Goal: Task Accomplishment & Management: Manage account settings

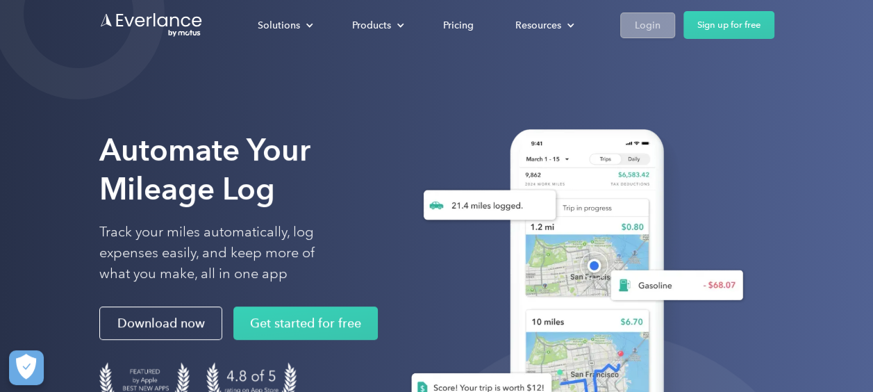
click at [657, 26] on div "Login" at bounding box center [648, 25] width 26 height 17
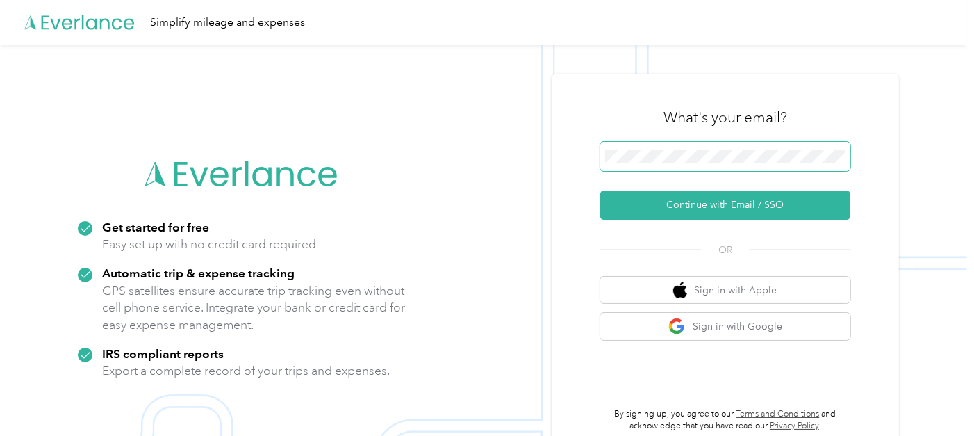
click at [704, 149] on span at bounding box center [725, 156] width 250 height 29
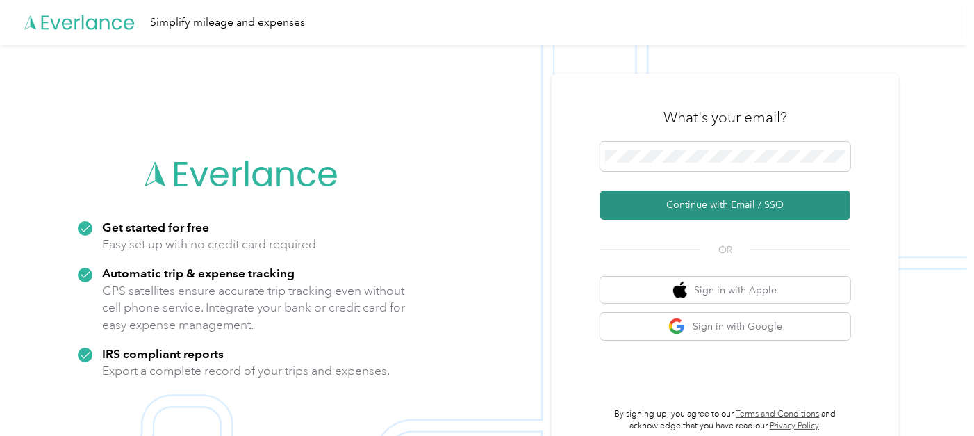
click at [692, 200] on button "Continue with Email / SSO" at bounding box center [725, 204] width 250 height 29
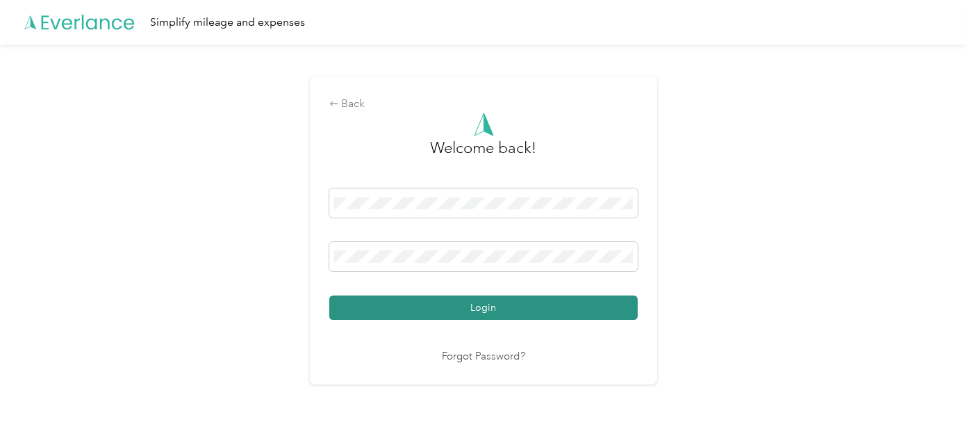
click at [549, 305] on button "Login" at bounding box center [483, 307] width 308 height 24
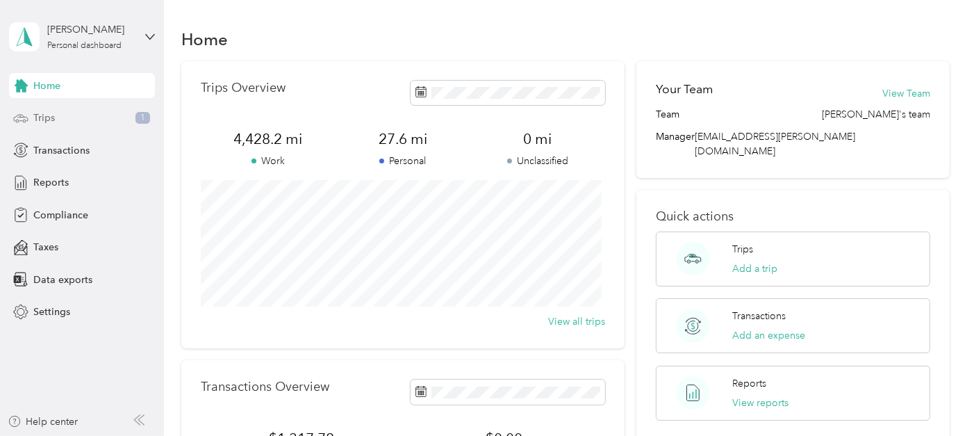
click at [67, 115] on div "Trips 1" at bounding box center [82, 118] width 146 height 25
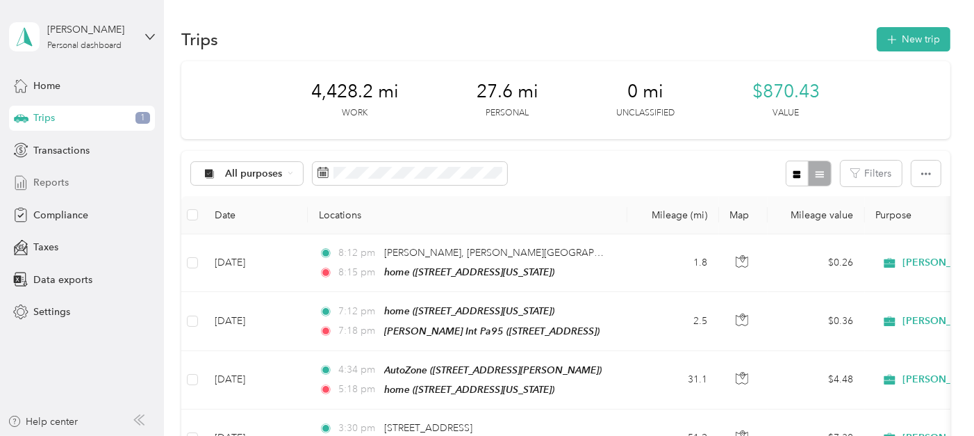
click at [56, 176] on span "Reports" at bounding box center [50, 182] width 35 height 15
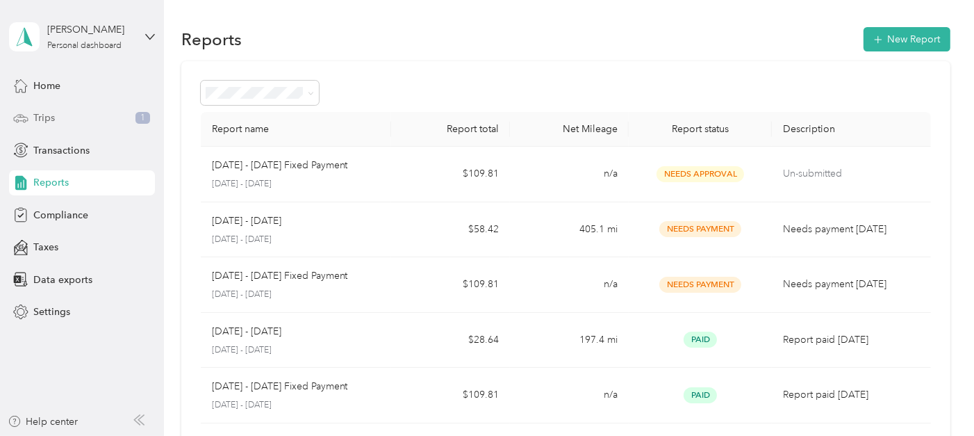
click at [51, 122] on span "Trips" at bounding box center [44, 117] width 22 height 15
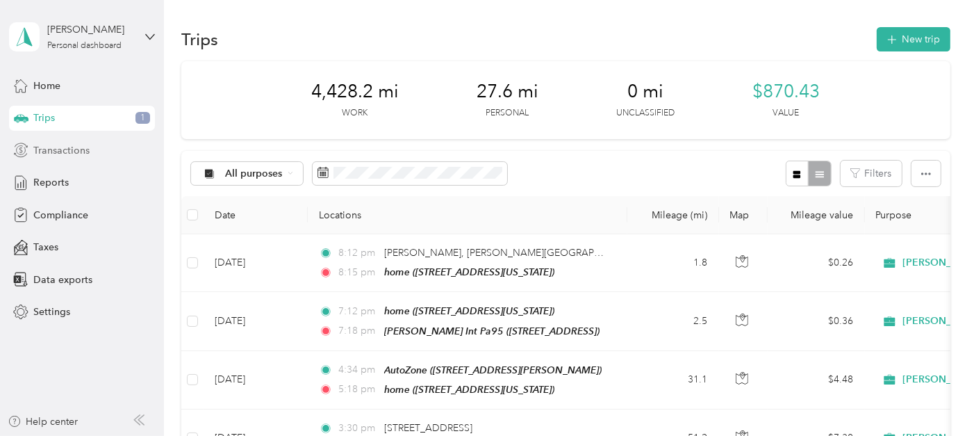
click at [52, 151] on span "Transactions" at bounding box center [61, 150] width 56 height 15
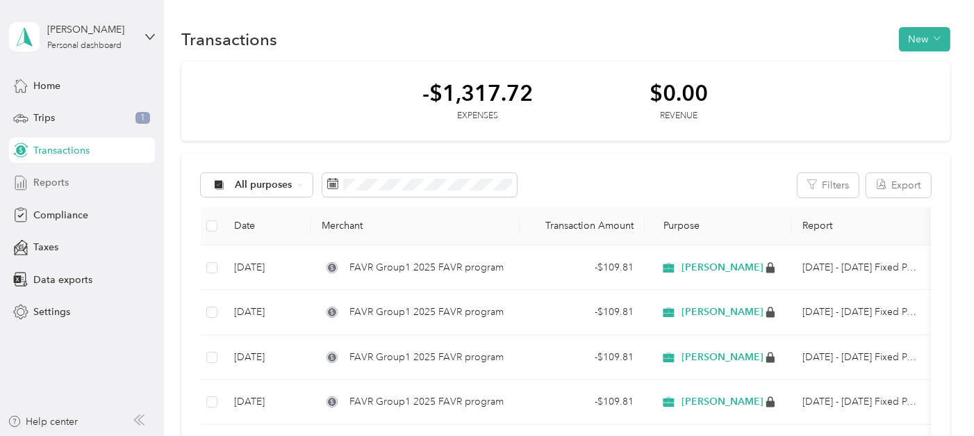
click at [49, 180] on span "Reports" at bounding box center [50, 182] width 35 height 15
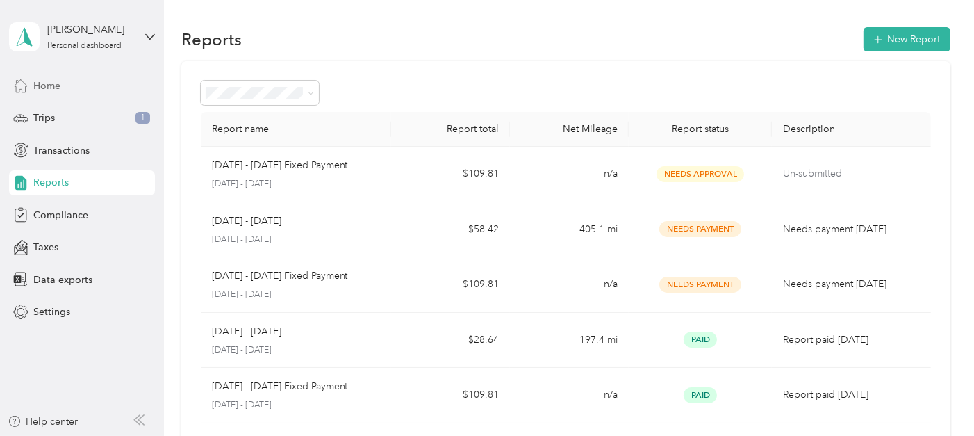
click at [59, 89] on span "Home" at bounding box center [46, 86] width 27 height 15
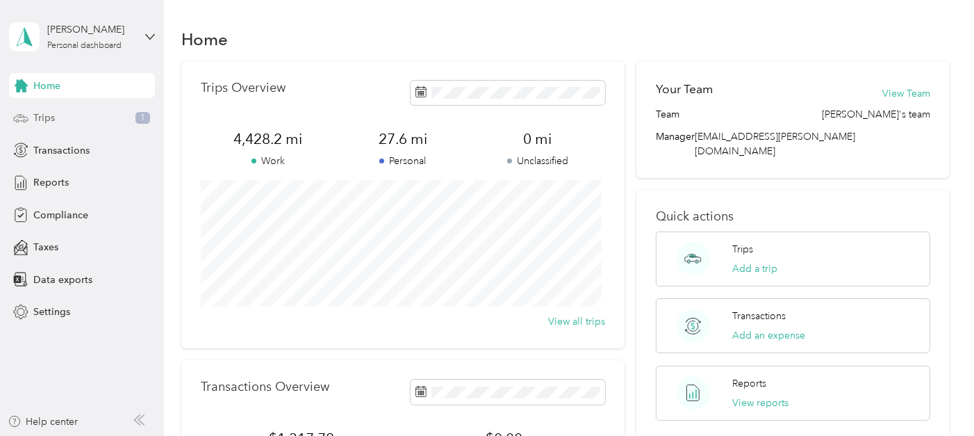
click at [49, 122] on span "Trips" at bounding box center [44, 117] width 22 height 15
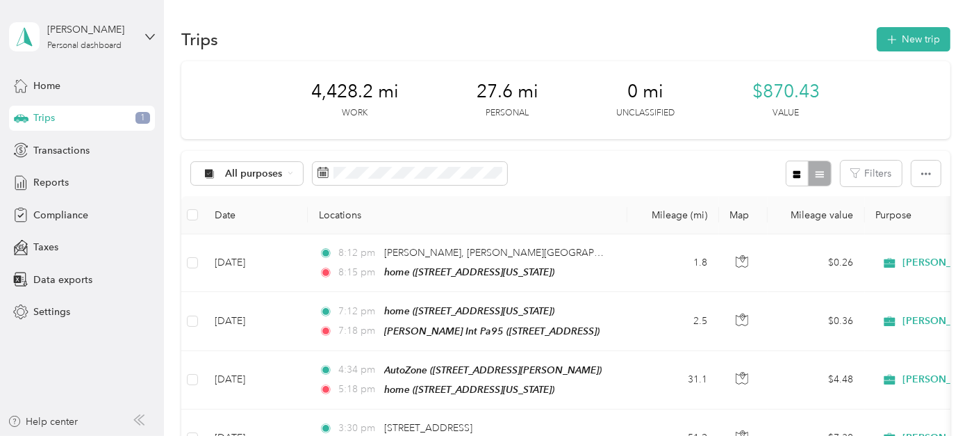
click at [559, 164] on div "All purposes Filters" at bounding box center [565, 173] width 769 height 45
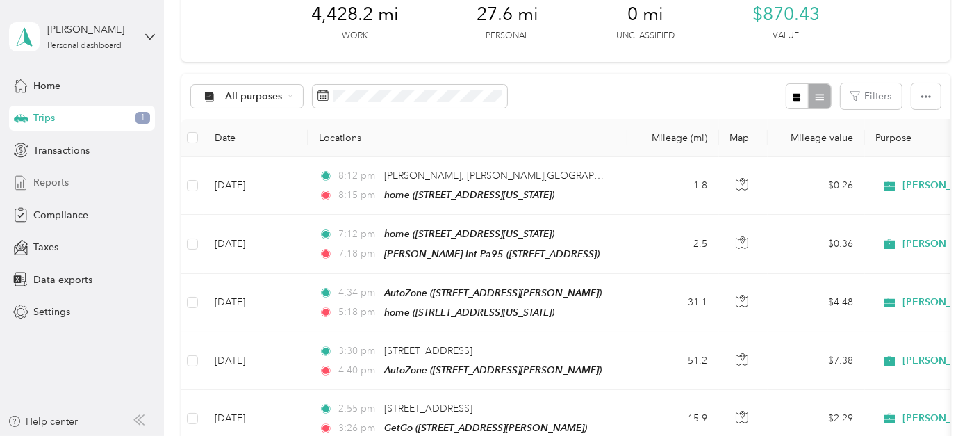
click at [46, 179] on span "Reports" at bounding box center [50, 182] width 35 height 15
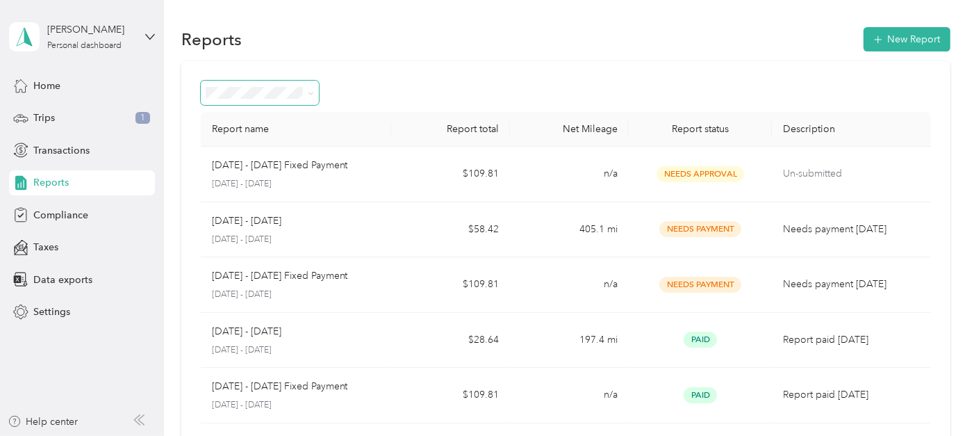
click at [307, 93] on span at bounding box center [308, 92] width 11 height 15
click at [308, 93] on icon at bounding box center [311, 93] width 6 height 6
click at [461, 18] on div "Reports New Report Report name Report total Net Mileage Report status Descripti…" at bounding box center [565, 416] width 803 height 833
click at [72, 148] on span "Transactions" at bounding box center [61, 150] width 56 height 15
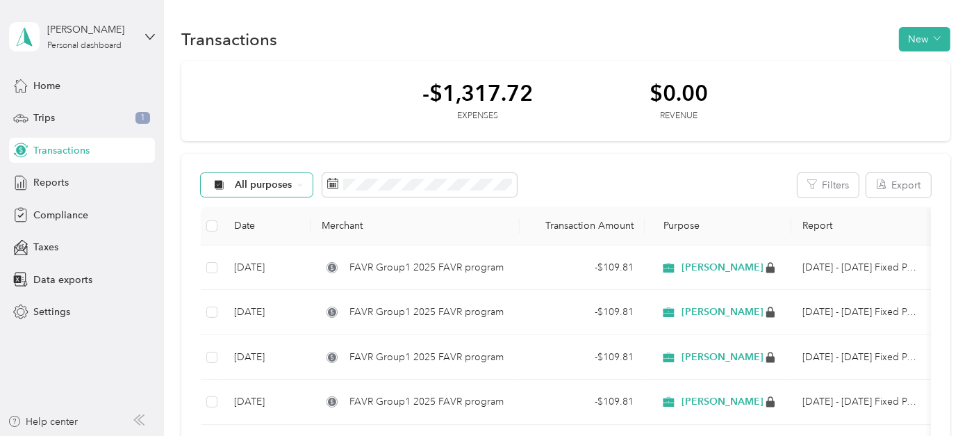
click at [278, 185] on span "All purposes" at bounding box center [264, 185] width 58 height 10
click at [274, 211] on li "All purposes" at bounding box center [264, 204] width 126 height 24
click at [298, 185] on icon at bounding box center [300, 185] width 6 height 6
click at [242, 257] on span "Acosta" at bounding box center [276, 258] width 82 height 15
click at [322, 184] on icon at bounding box center [325, 185] width 6 height 6
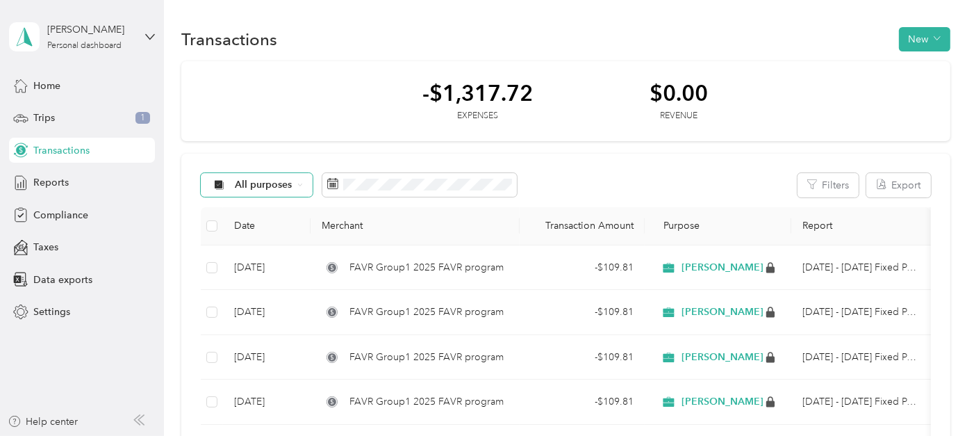
click at [272, 184] on span "All purposes" at bounding box center [264, 185] width 58 height 10
click at [258, 208] on span "All purposes" at bounding box center [276, 210] width 82 height 15
click at [50, 84] on span "Home" at bounding box center [46, 86] width 27 height 15
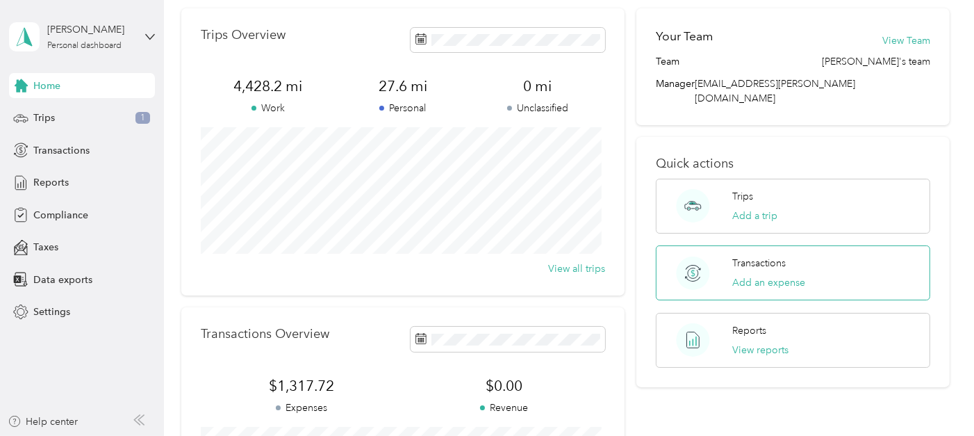
scroll to position [77, 0]
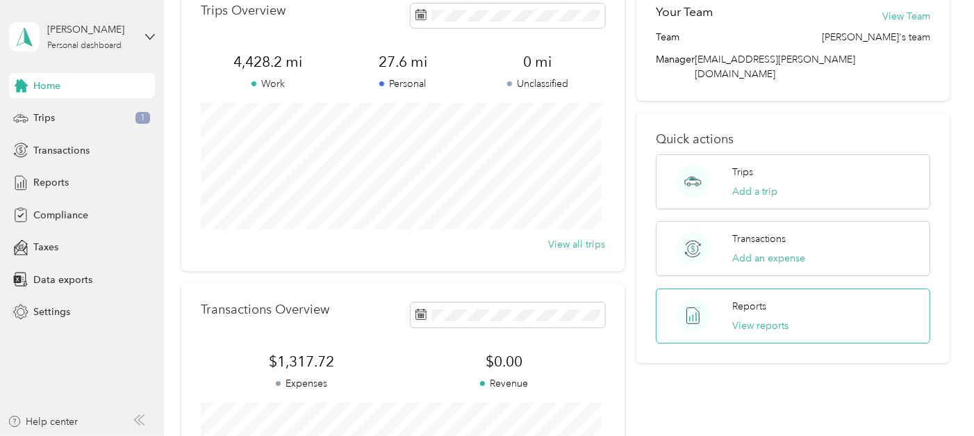
click at [688, 299] on circle at bounding box center [693, 315] width 33 height 33
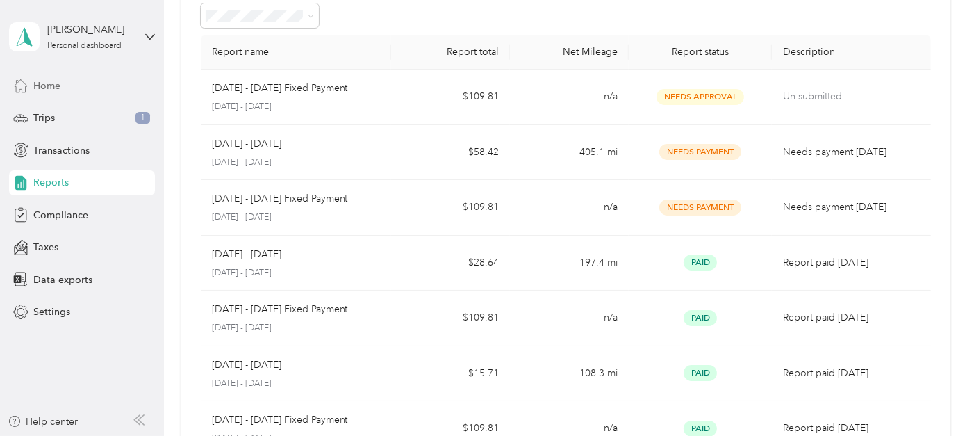
click at [43, 86] on span "Home" at bounding box center [46, 86] width 27 height 15
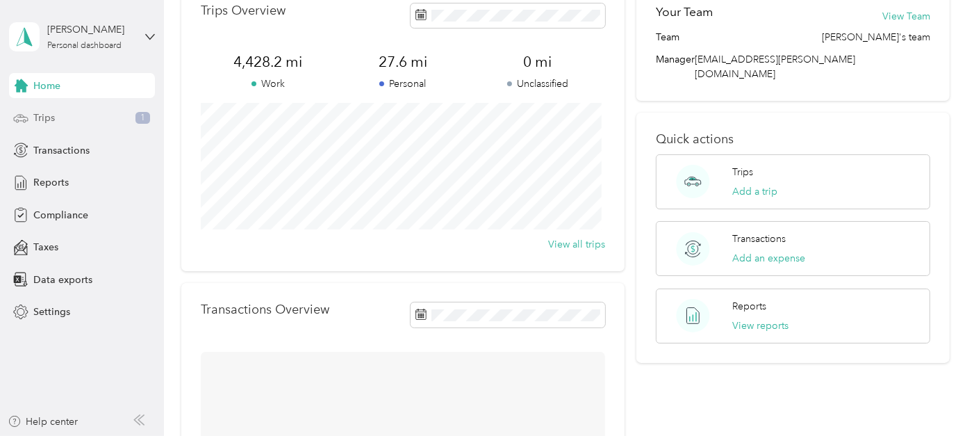
click at [39, 119] on span "Trips" at bounding box center [44, 117] width 22 height 15
